Goal: Task Accomplishment & Management: Manage account settings

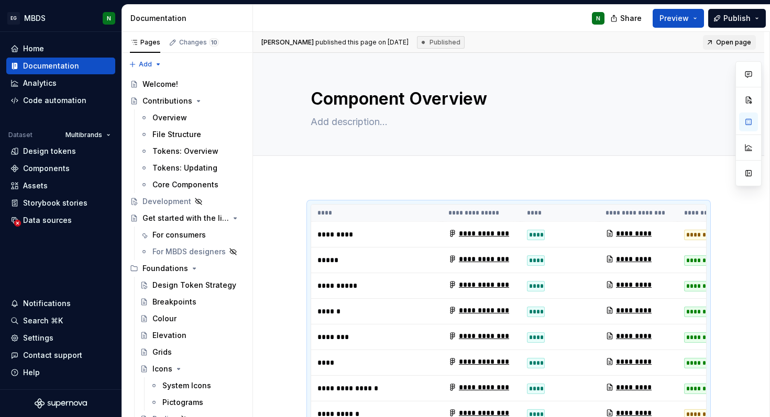
scroll to position [233, 0]
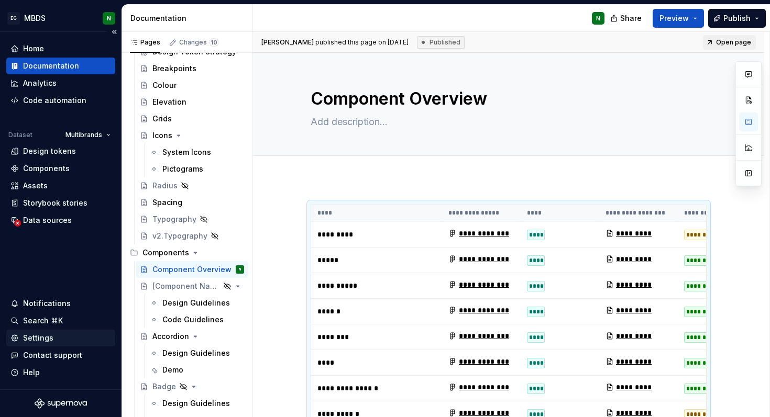
click at [52, 334] on div "Settings" at bounding box center [60, 338] width 101 height 10
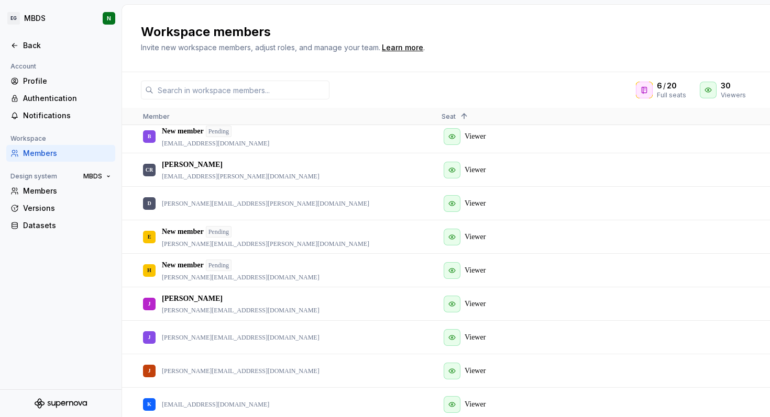
scroll to position [249, 0]
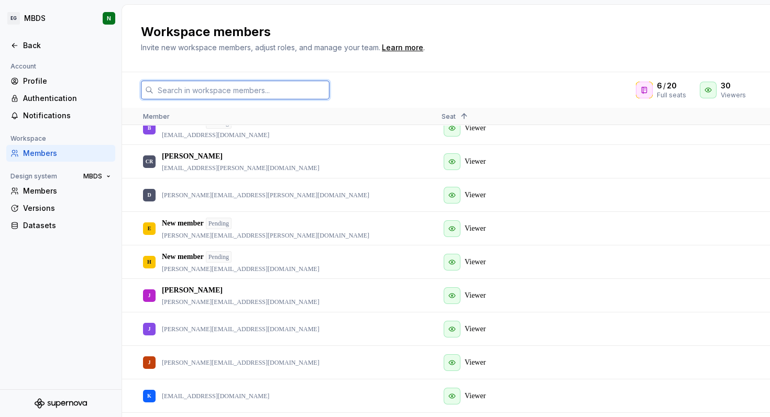
click at [230, 89] on input "text" at bounding box center [241, 90] width 176 height 19
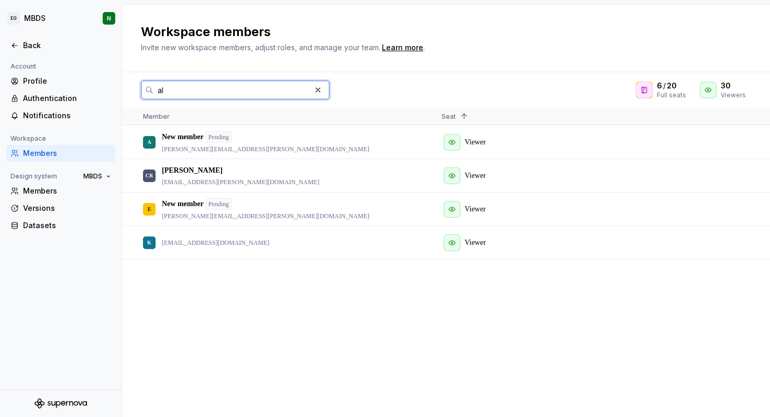
scroll to position [0, 0]
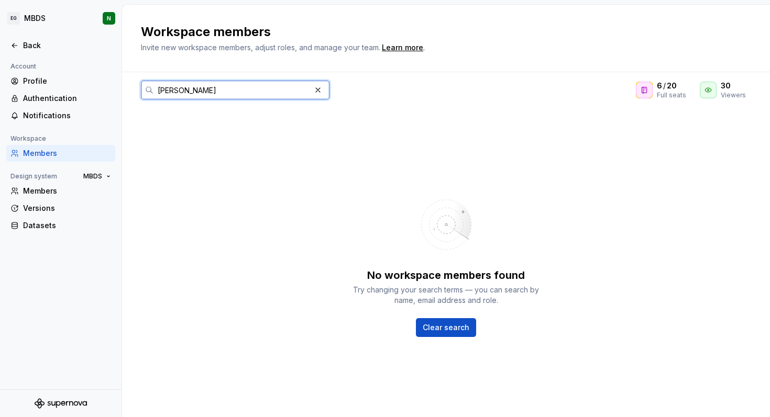
type input "[PERSON_NAME]"
click at [316, 283] on div "No workspace members found Try changing your search terms — you can search by n…" at bounding box center [446, 262] width 648 height 309
click at [46, 202] on div "Versions" at bounding box center [60, 208] width 109 height 17
click at [37, 193] on div "Members" at bounding box center [67, 191] width 88 height 10
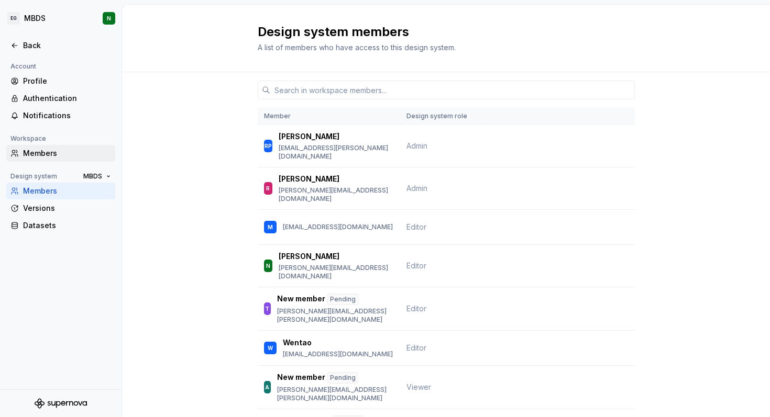
click at [50, 146] on div "Members" at bounding box center [60, 153] width 109 height 17
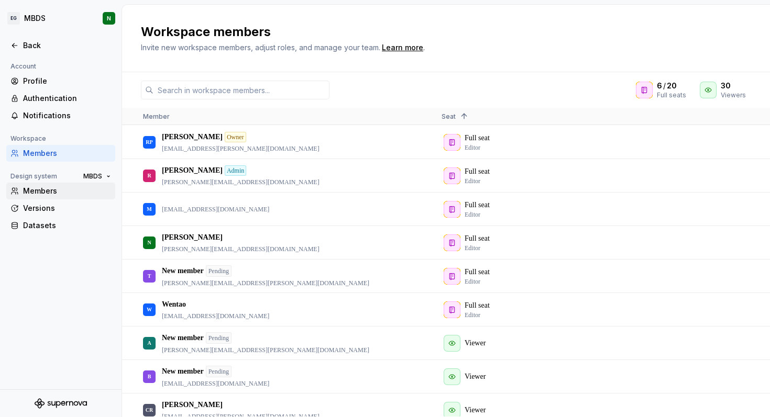
click at [56, 193] on div "Members" at bounding box center [67, 191] width 88 height 10
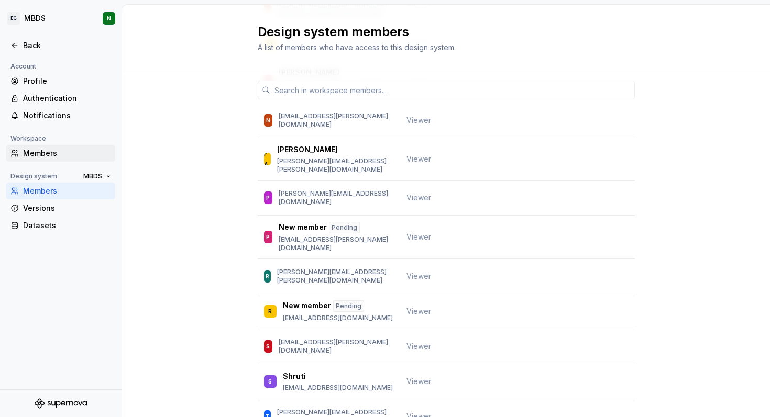
click at [52, 158] on div "Members" at bounding box center [67, 153] width 88 height 10
